Goal: Task Accomplishment & Management: Manage account settings

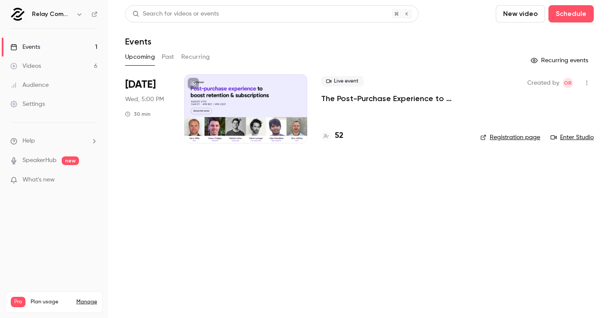
click at [274, 95] on div at bounding box center [245, 108] width 123 height 69
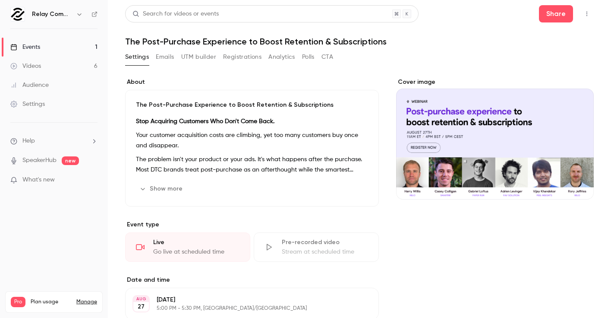
click at [158, 60] on button "Emails" at bounding box center [165, 57] width 18 height 14
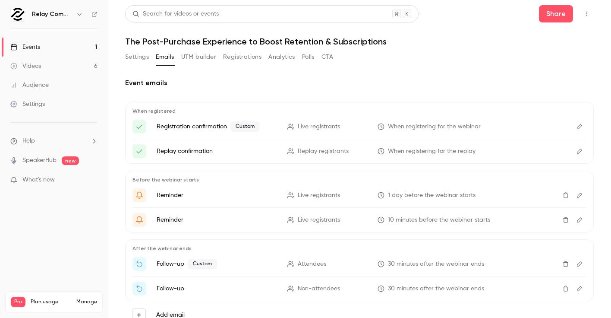
click at [582, 130] on button "Edit" at bounding box center [580, 127] width 14 height 14
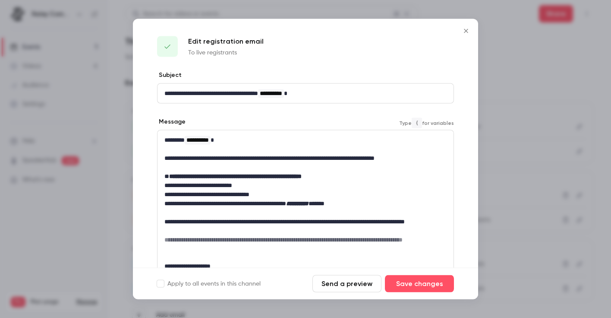
click at [186, 138] on p "**********" at bounding box center [305, 140] width 282 height 9
click at [426, 279] on button "Save changes" at bounding box center [419, 283] width 69 height 17
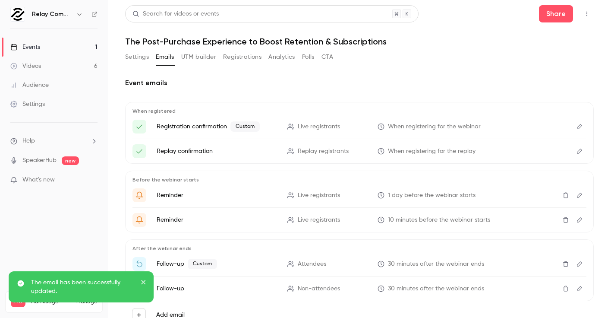
click at [267, 134] on ul "Registration confirmation Custom Live registrants When registering for the webi…" at bounding box center [359, 139] width 454 height 38
click at [580, 125] on icon "Edit" at bounding box center [579, 126] width 7 height 6
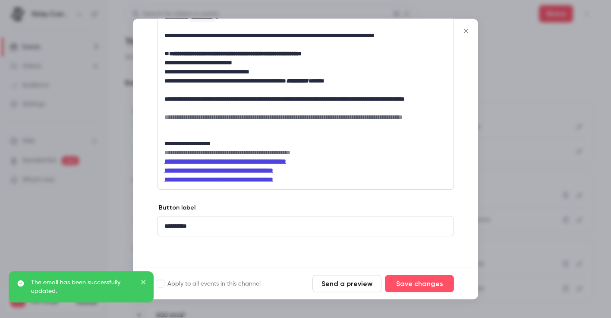
scroll to position [122, 0]
click at [217, 283] on label "Apply to all events in this channel" at bounding box center [209, 283] width 104 height 9
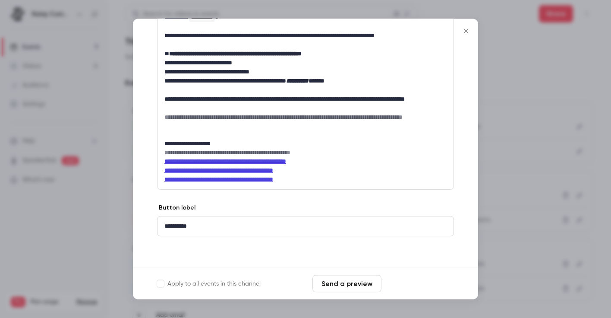
click at [436, 279] on button "Save changes" at bounding box center [419, 283] width 69 height 17
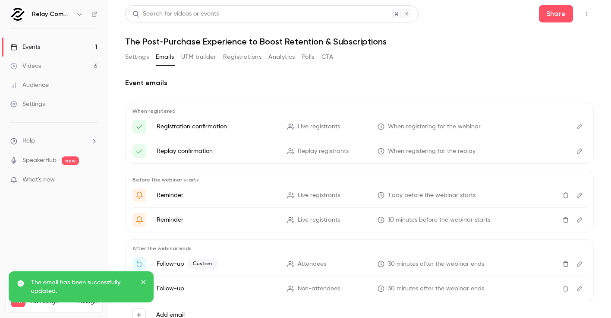
scroll to position [0, 0]
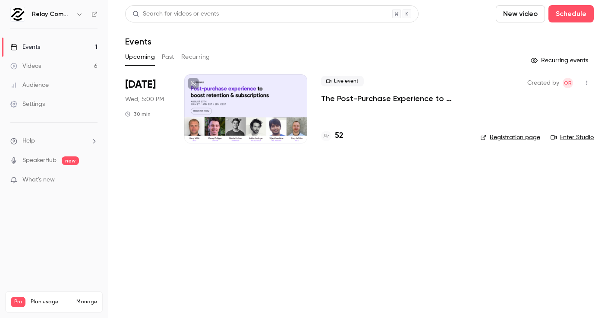
click at [566, 135] on link "Enter Studio" at bounding box center [572, 137] width 43 height 9
